Goal: Find specific page/section

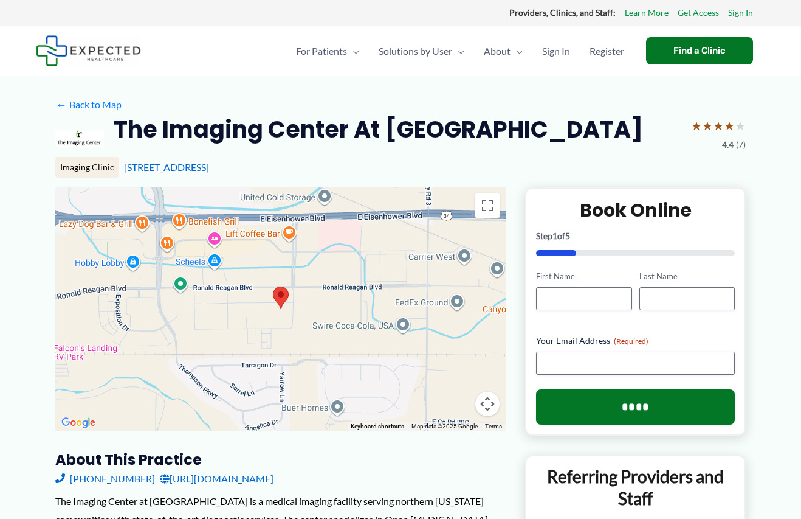
click at [322, 332] on div at bounding box center [280, 308] width 451 height 243
click at [282, 299] on img at bounding box center [281, 298] width 26 height 32
click at [246, 322] on div at bounding box center [280, 308] width 451 height 243
click at [303, 320] on div at bounding box center [280, 308] width 451 height 243
click at [489, 412] on button "Map camera controls" at bounding box center [487, 404] width 24 height 24
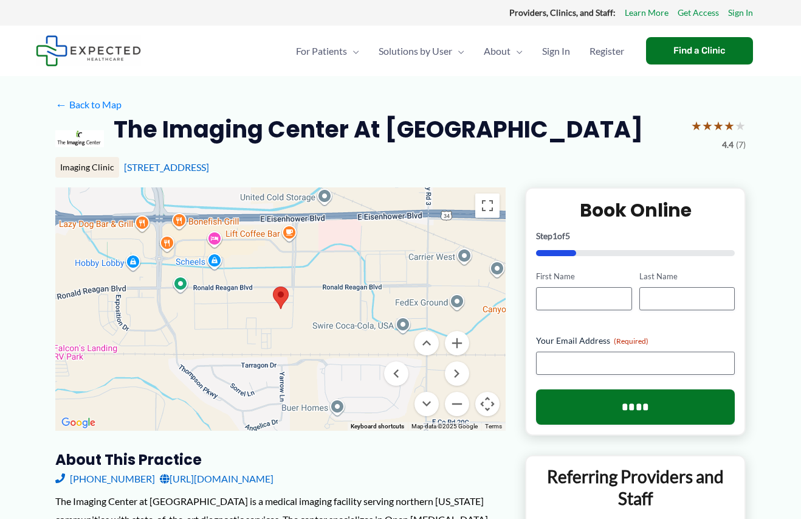
click at [493, 402] on button "Map camera controls" at bounding box center [487, 404] width 24 height 24
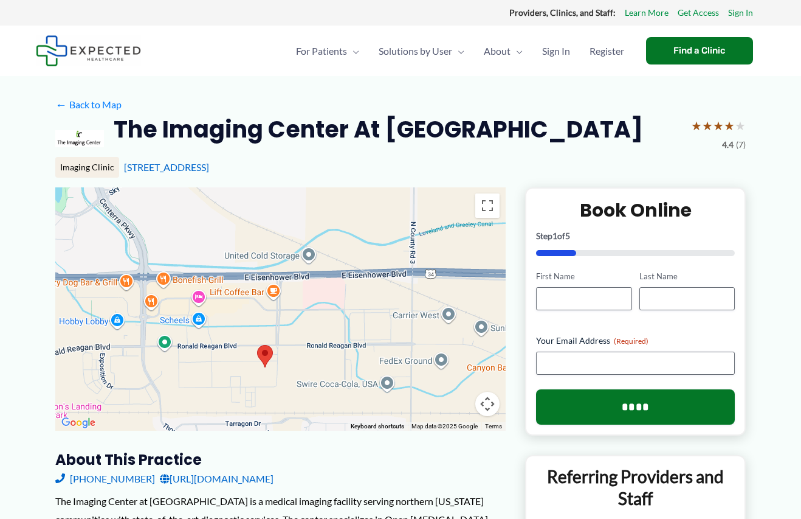
drag, startPoint x: 358, startPoint y: 319, endPoint x: 385, endPoint y: 377, distance: 64.5
click at [385, 377] on div at bounding box center [280, 308] width 451 height 243
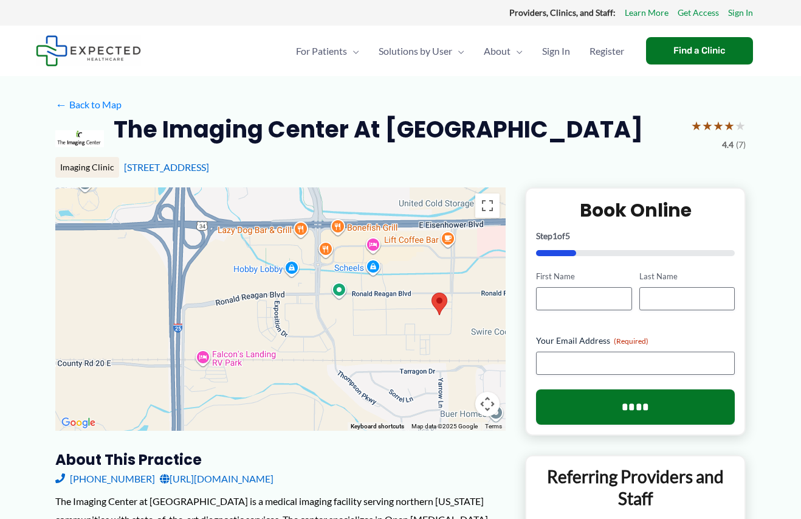
drag, startPoint x: 176, startPoint y: 325, endPoint x: 309, endPoint y: 273, distance: 143.1
click at [309, 273] on div at bounding box center [280, 308] width 451 height 243
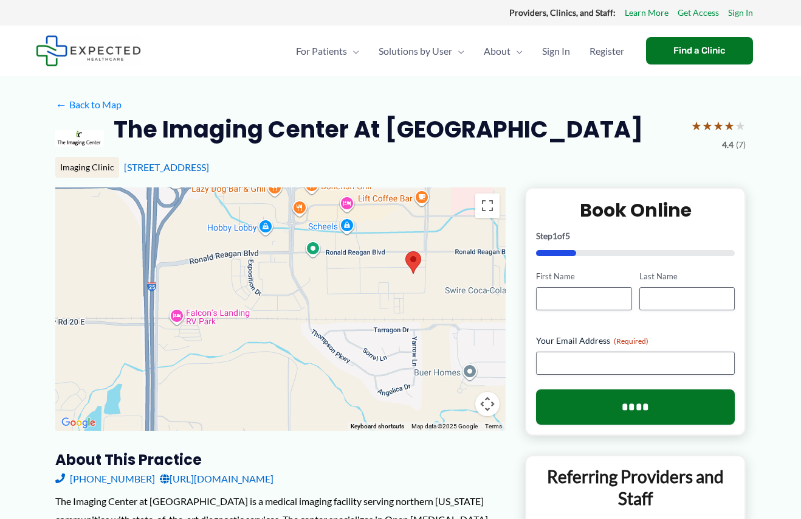
drag, startPoint x: 285, startPoint y: 325, endPoint x: 258, endPoint y: 285, distance: 47.7
click at [258, 282] on div at bounding box center [280, 308] width 451 height 243
